Goal: Information Seeking & Learning: Learn about a topic

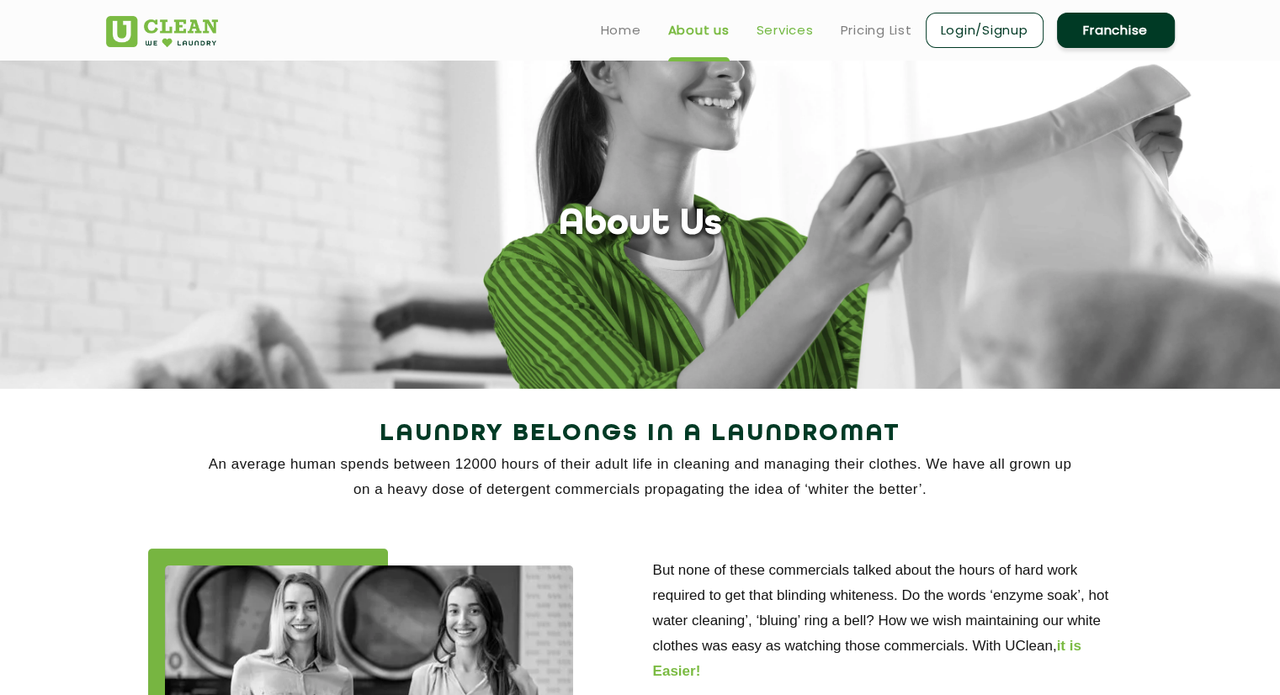
click at [775, 38] on link "Services" at bounding box center [785, 30] width 57 height 20
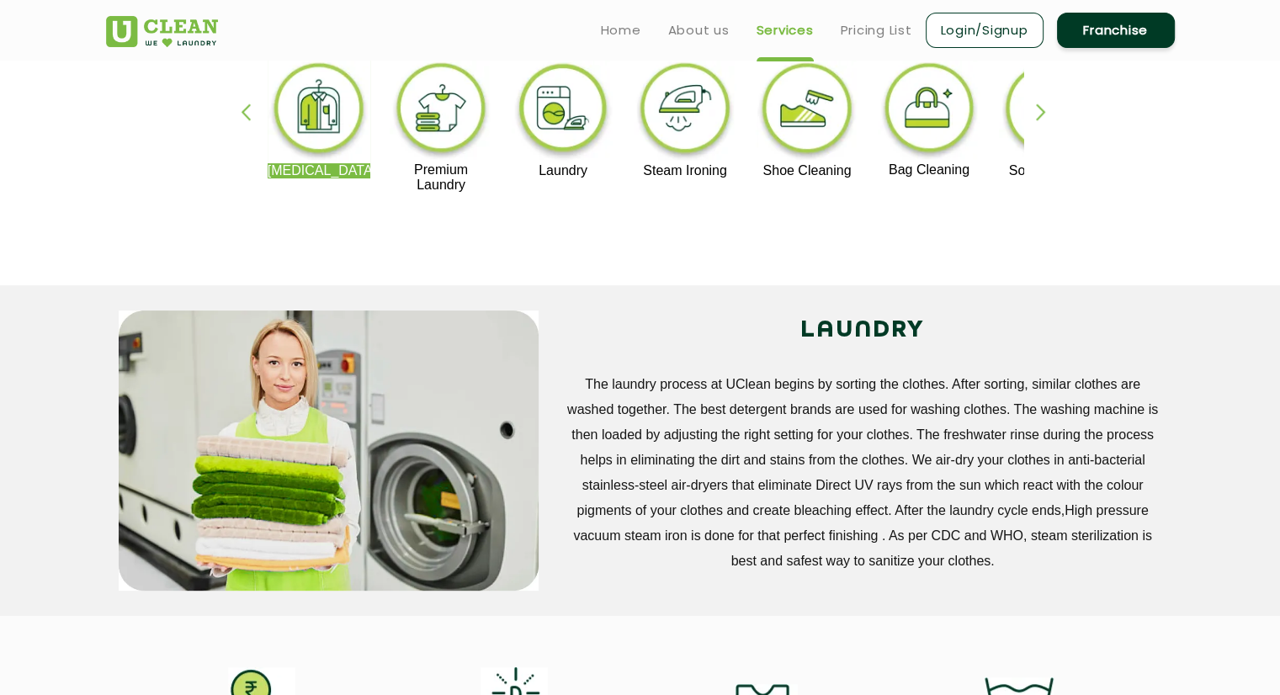
scroll to position [363, 0]
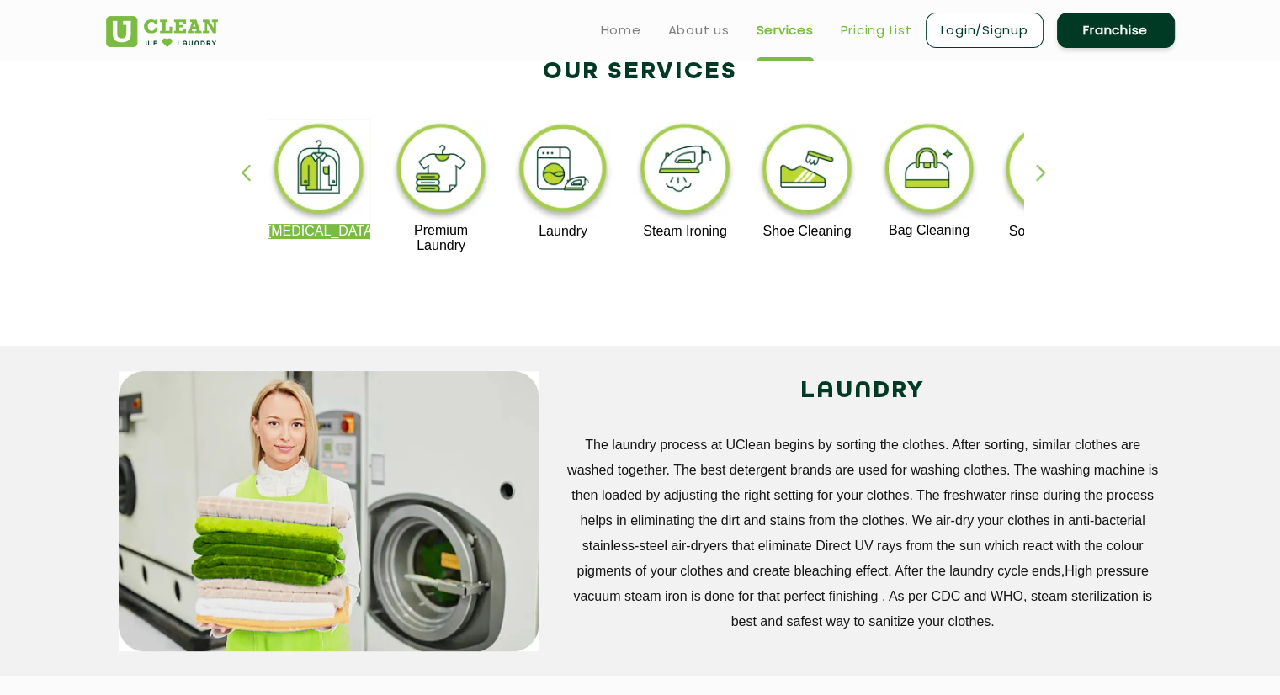
click at [845, 22] on link "Pricing List" at bounding box center [877, 30] width 72 height 20
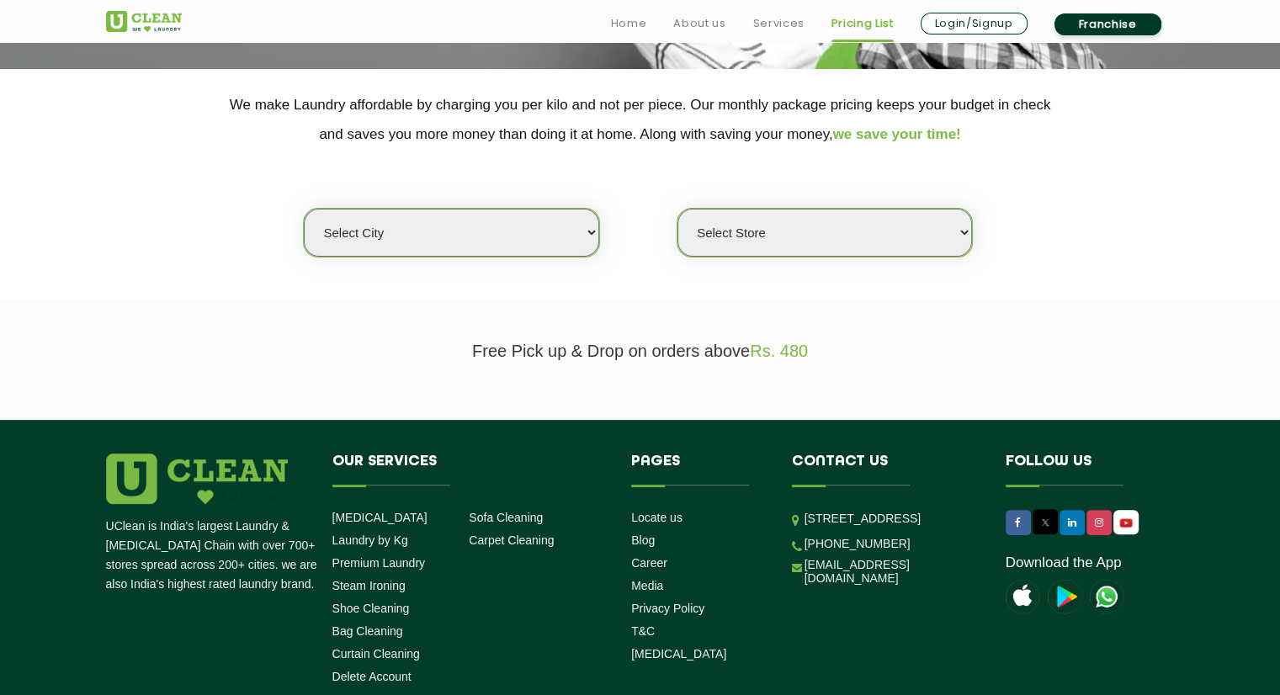
scroll to position [326, 0]
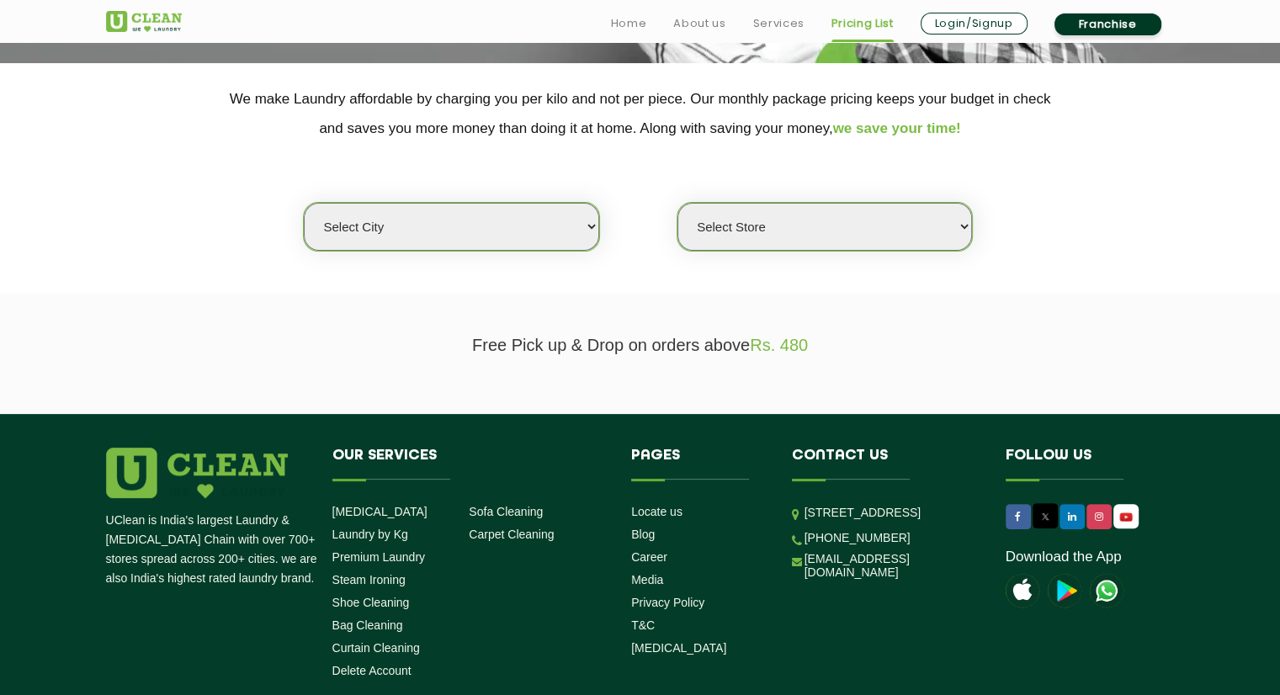
click at [570, 230] on select "Select city [GEOGRAPHIC_DATA] [GEOGRAPHIC_DATA] [GEOGRAPHIC_DATA] [GEOGRAPHIC_D…" at bounding box center [451, 227] width 295 height 48
select select "16"
click at [304, 203] on select "Select city [GEOGRAPHIC_DATA] [GEOGRAPHIC_DATA] [GEOGRAPHIC_DATA] [GEOGRAPHIC_D…" at bounding box center [451, 227] width 295 height 48
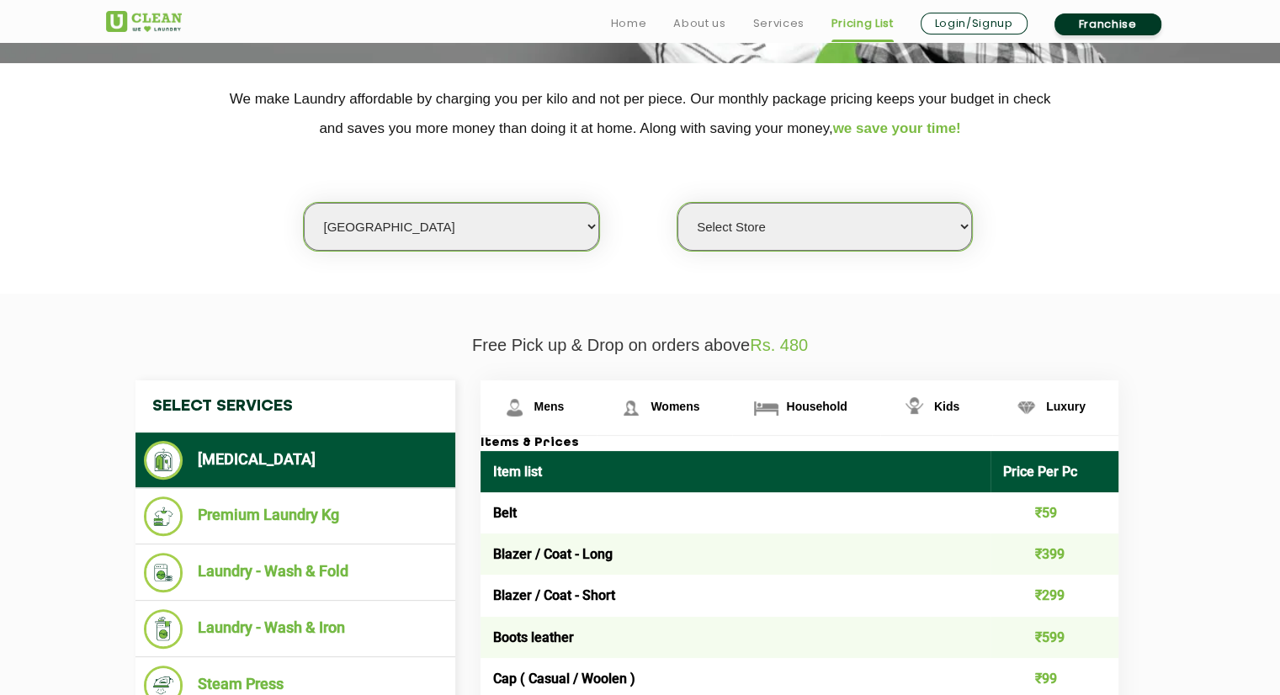
click at [837, 213] on select "Select Store UClean Powai UClean Deonar UClean LBS Marg UClean Chembur UClean W…" at bounding box center [825, 227] width 295 height 48
select select "352"
click at [678, 203] on select "Select Store UClean Powai UClean Deonar UClean LBS Marg UClean Chembur UClean W…" at bounding box center [825, 227] width 295 height 48
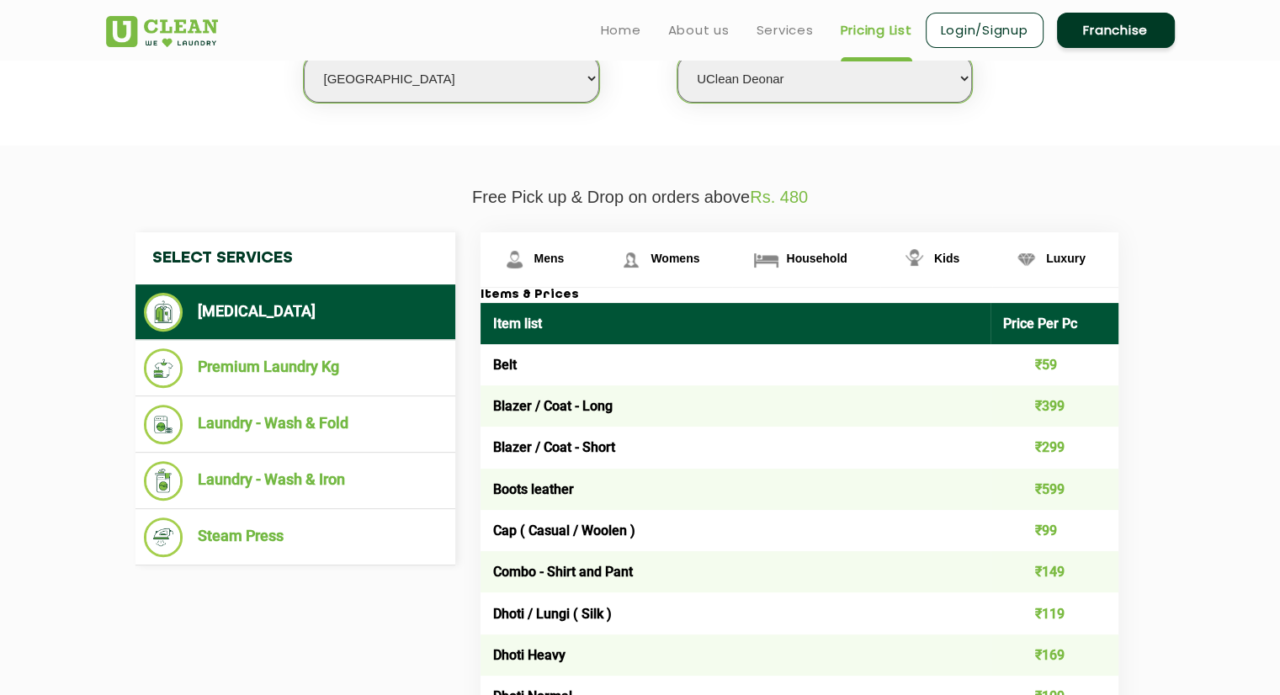
scroll to position [475, 0]
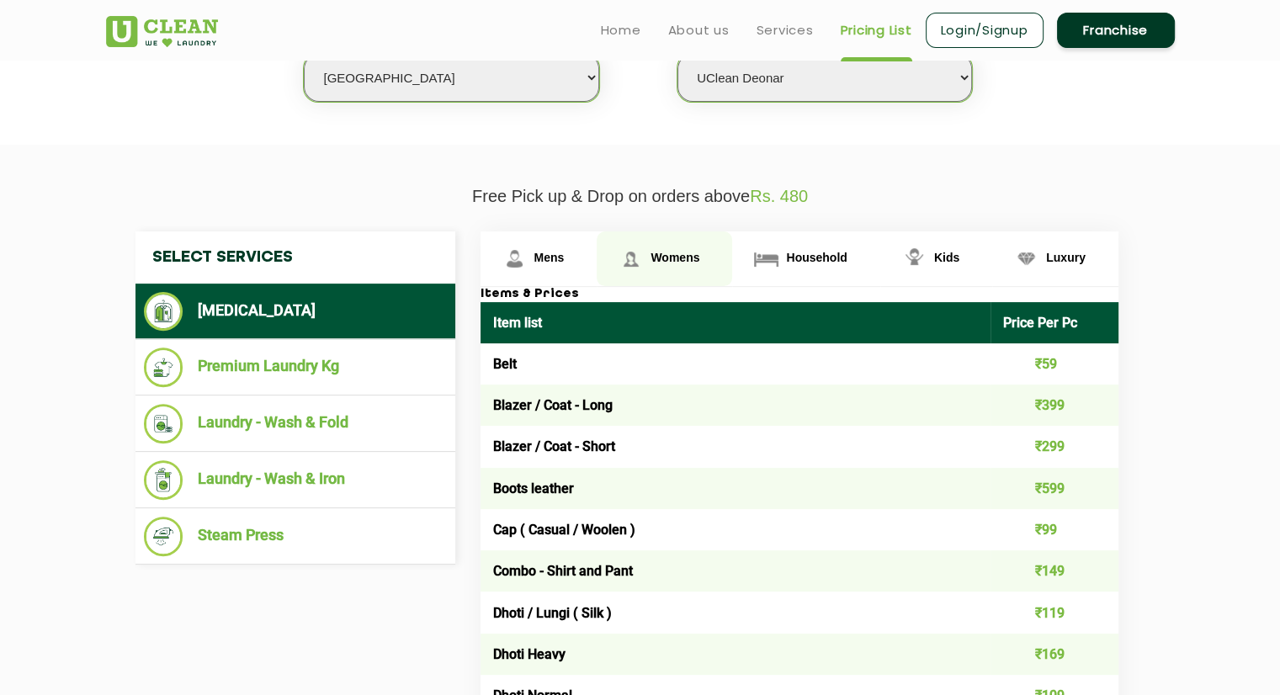
click at [565, 256] on span "Womens" at bounding box center [549, 257] width 30 height 13
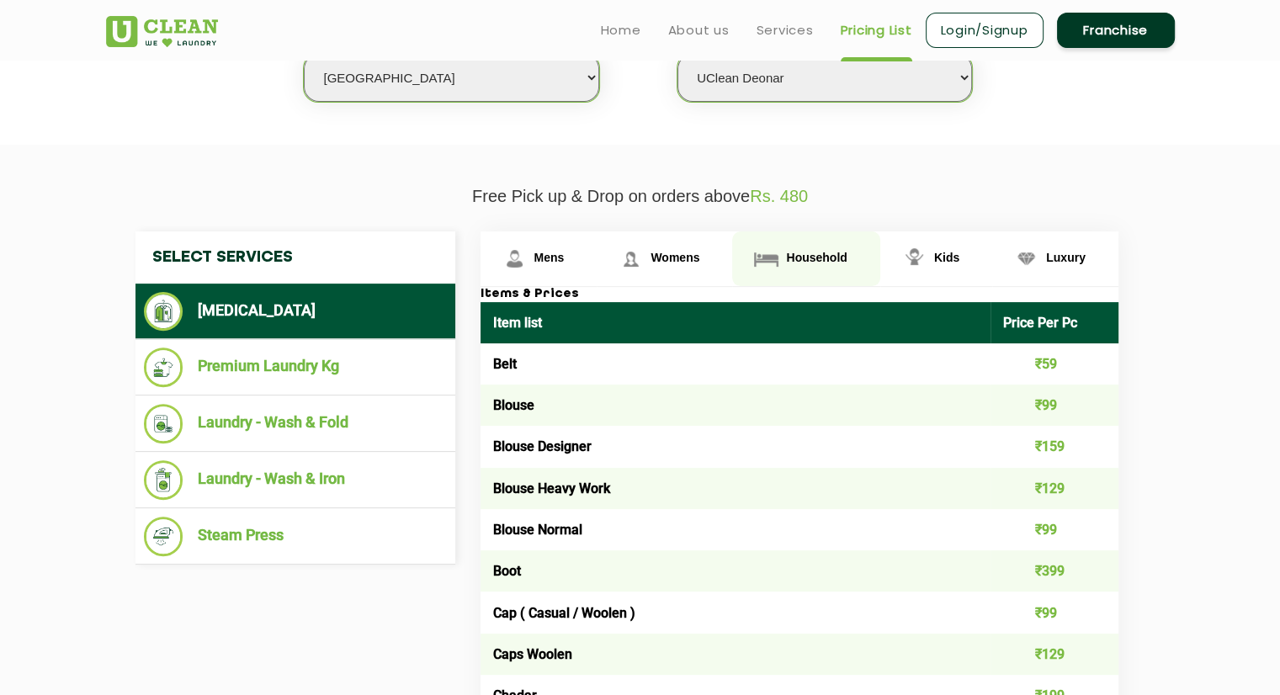
click at [598, 265] on link "Household" at bounding box center [539, 258] width 117 height 55
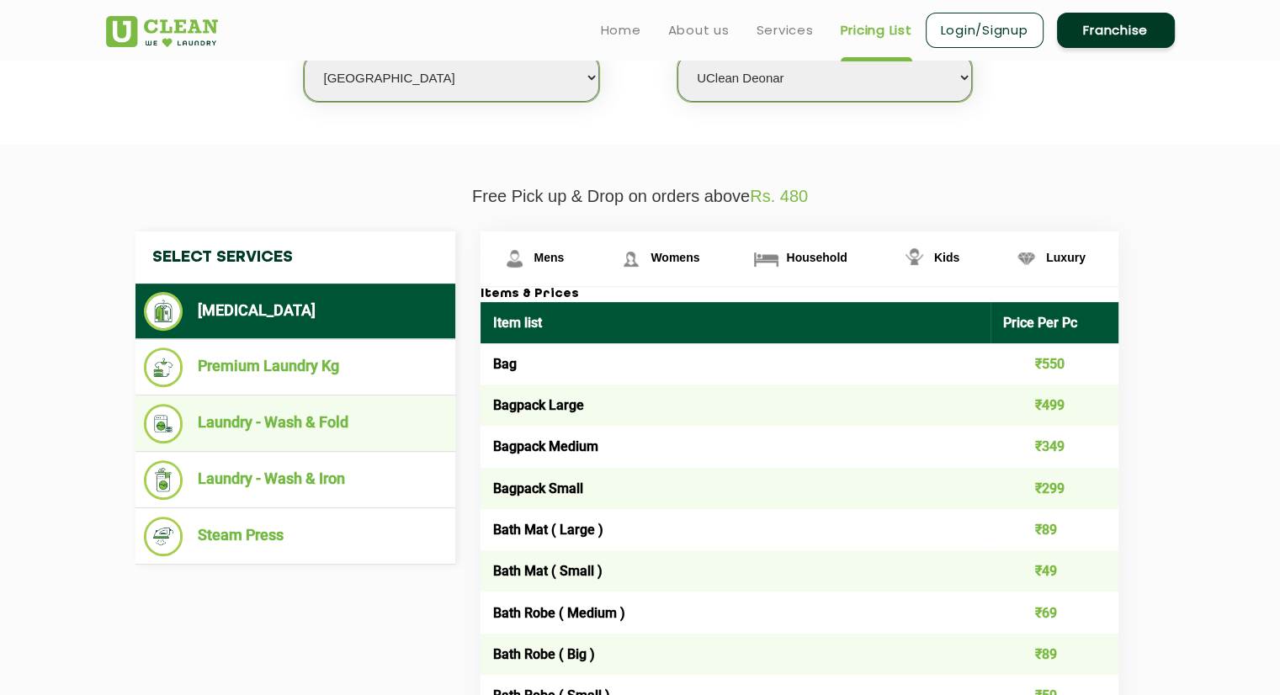
click at [304, 422] on li "Laundry - Wash & Fold" at bounding box center [295, 424] width 303 height 40
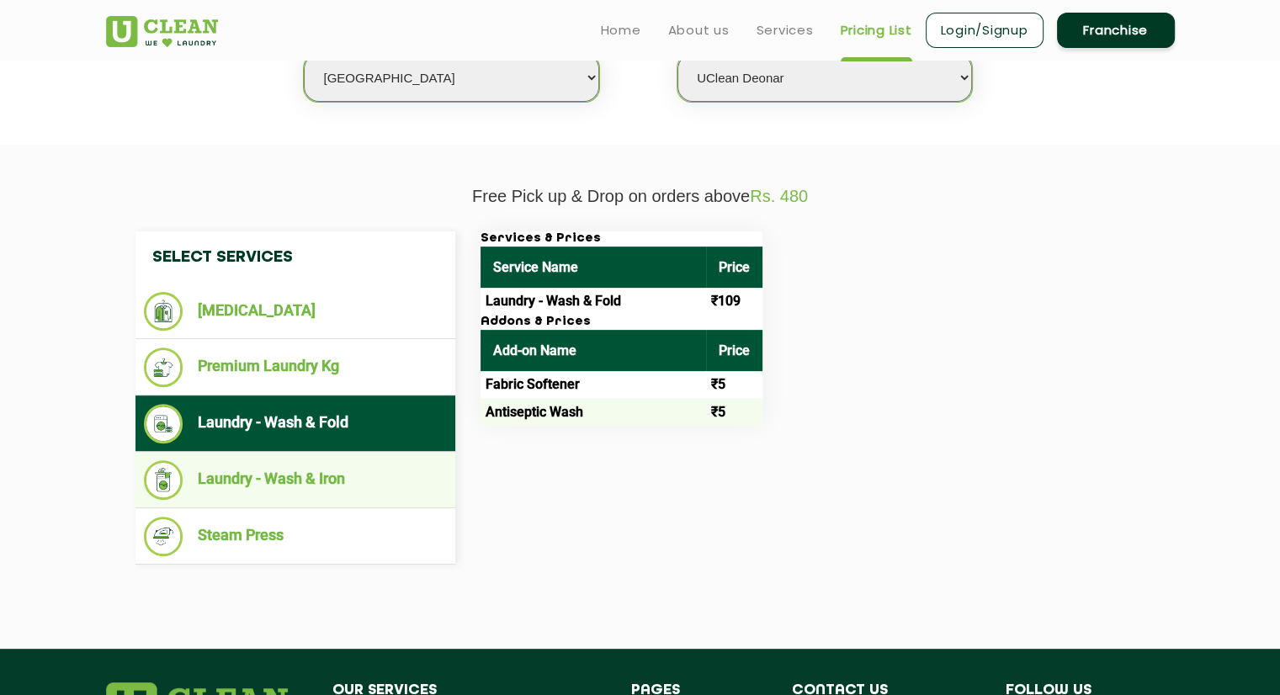
click at [338, 466] on li "Laundry - Wash & Iron" at bounding box center [295, 480] width 303 height 40
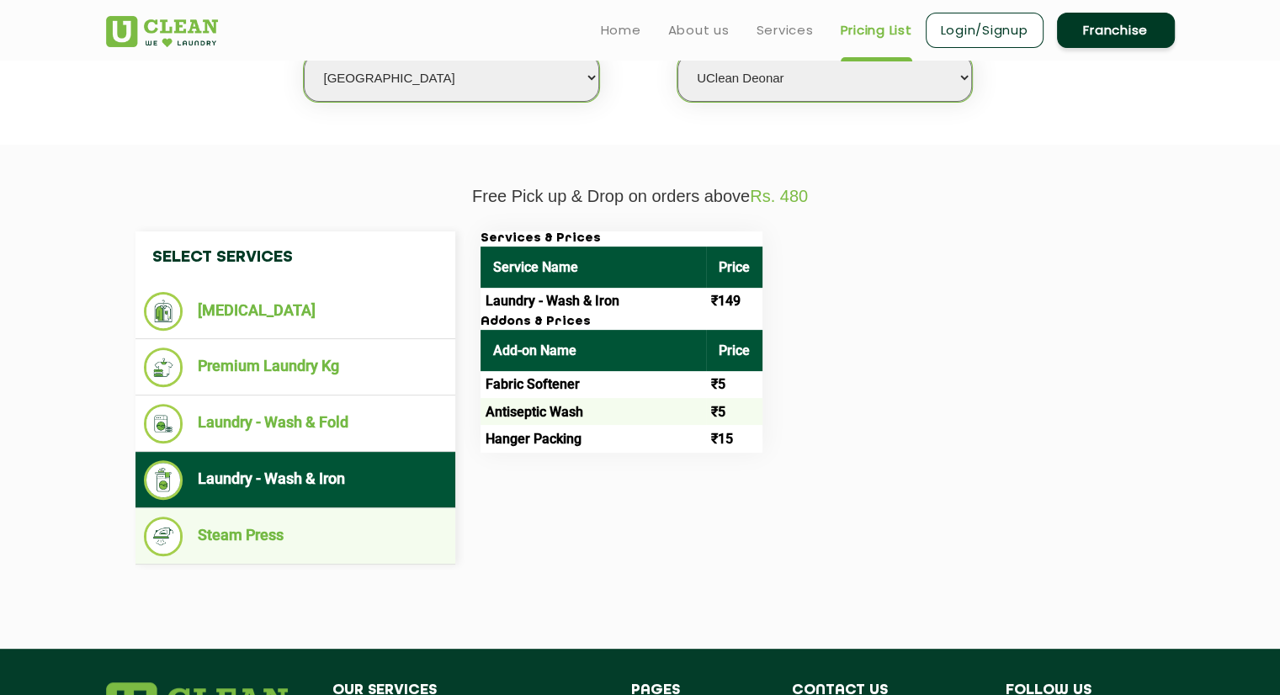
click at [269, 538] on li "Steam Press" at bounding box center [295, 537] width 303 height 40
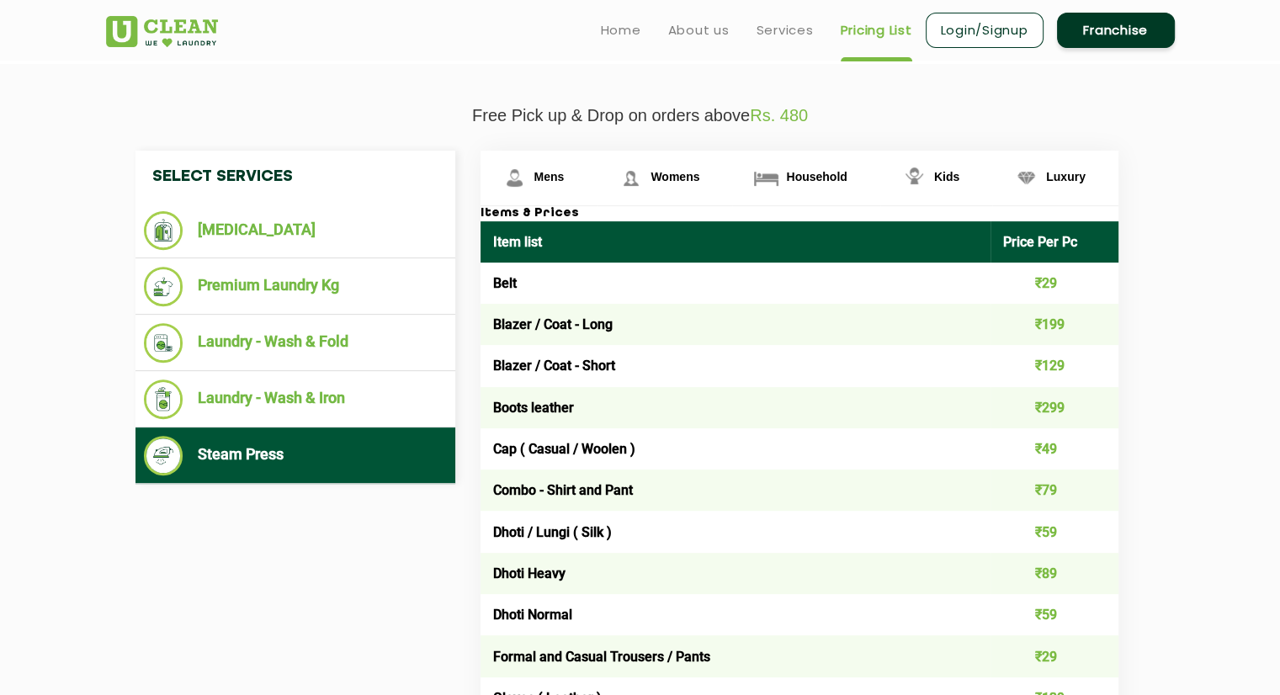
scroll to position [555, 0]
click at [565, 176] on span "Womens" at bounding box center [549, 176] width 30 height 13
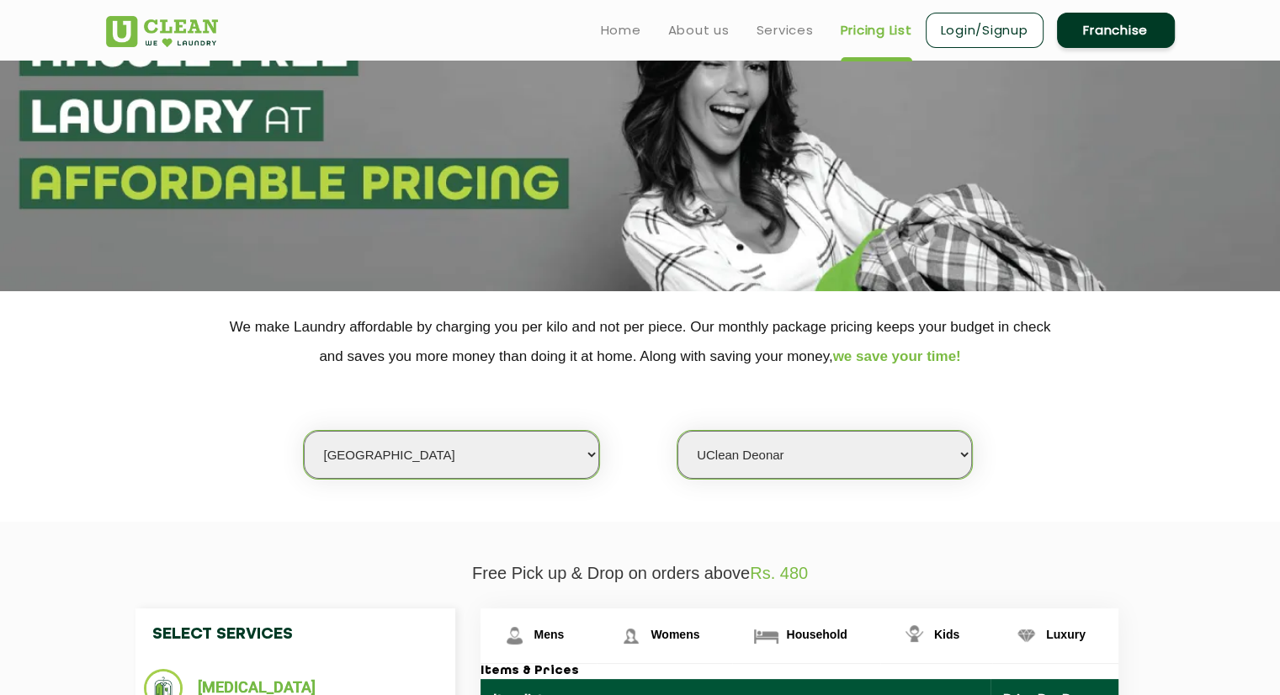
scroll to position [0, 0]
